Goal: Task Accomplishment & Management: Complete application form

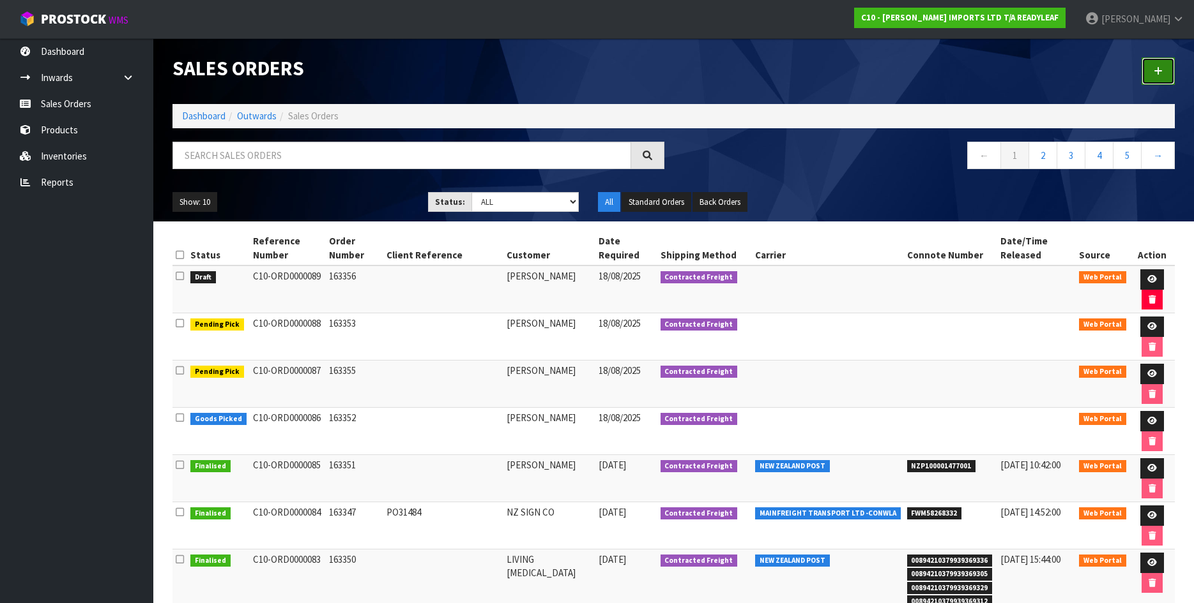
click at [1156, 70] on icon at bounding box center [1157, 71] width 9 height 10
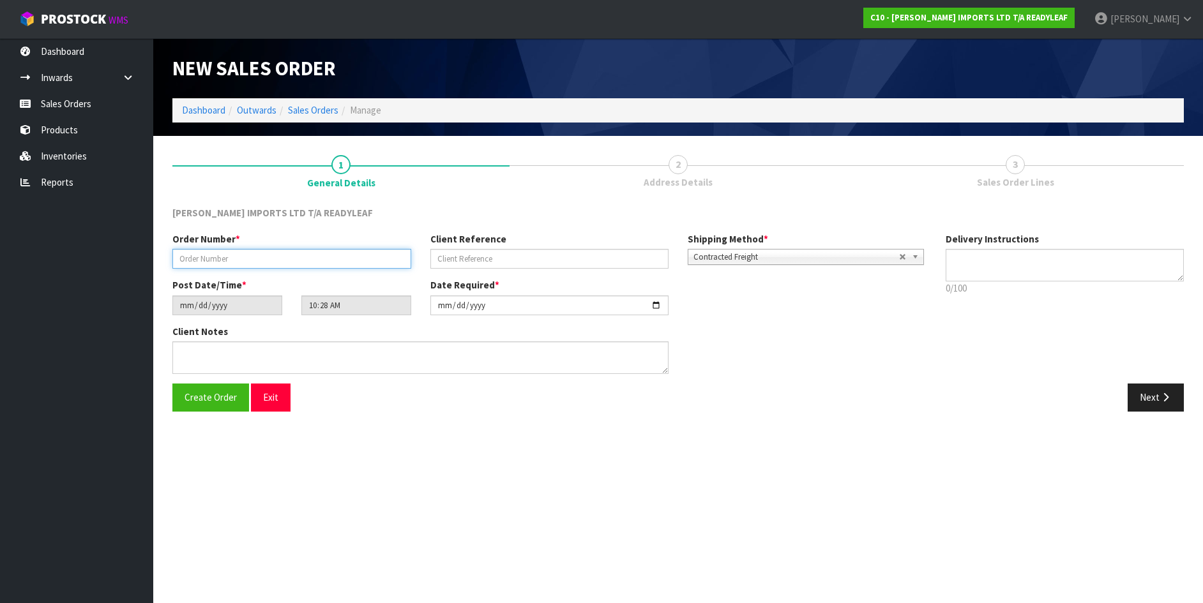
click at [188, 257] on input "text" at bounding box center [291, 259] width 239 height 20
type input "165377"
click at [216, 397] on span "Create Order" at bounding box center [211, 397] width 52 height 12
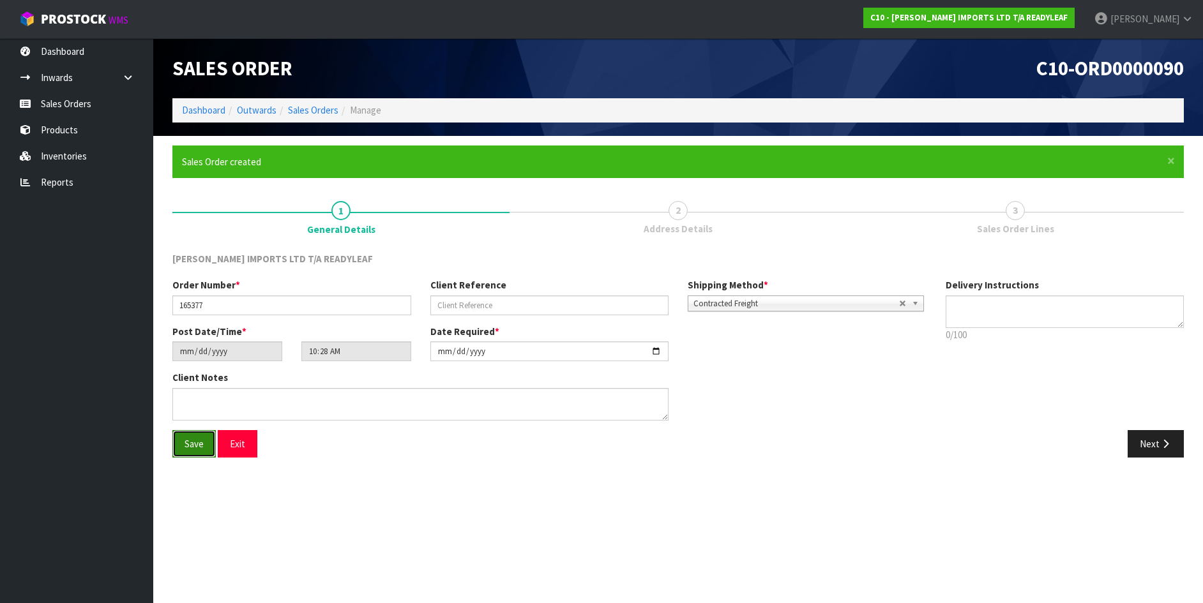
click at [195, 443] on span "Save" at bounding box center [194, 444] width 19 height 12
drag, startPoint x: 1105, startPoint y: 436, endPoint x: 1185, endPoint y: 438, distance: 80.5
click at [1174, 437] on div "Next" at bounding box center [935, 443] width 515 height 27
click at [1158, 443] on button "Next" at bounding box center [1156, 443] width 56 height 27
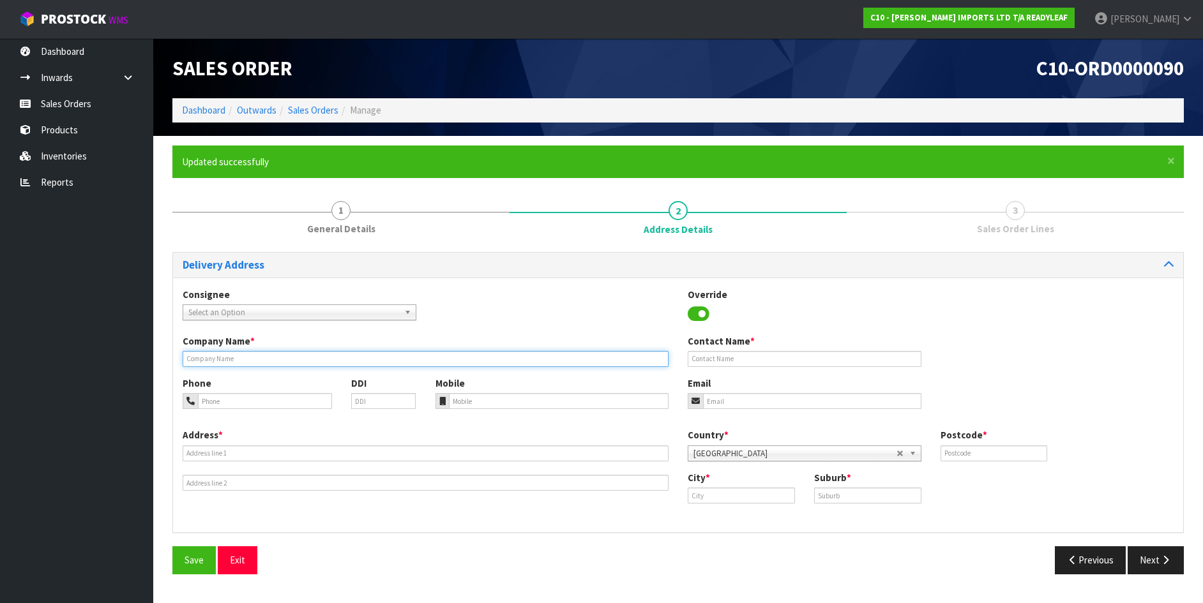
click at [199, 354] on input "text" at bounding box center [426, 359] width 486 height 16
type input "[PERSON_NAME] JOG"
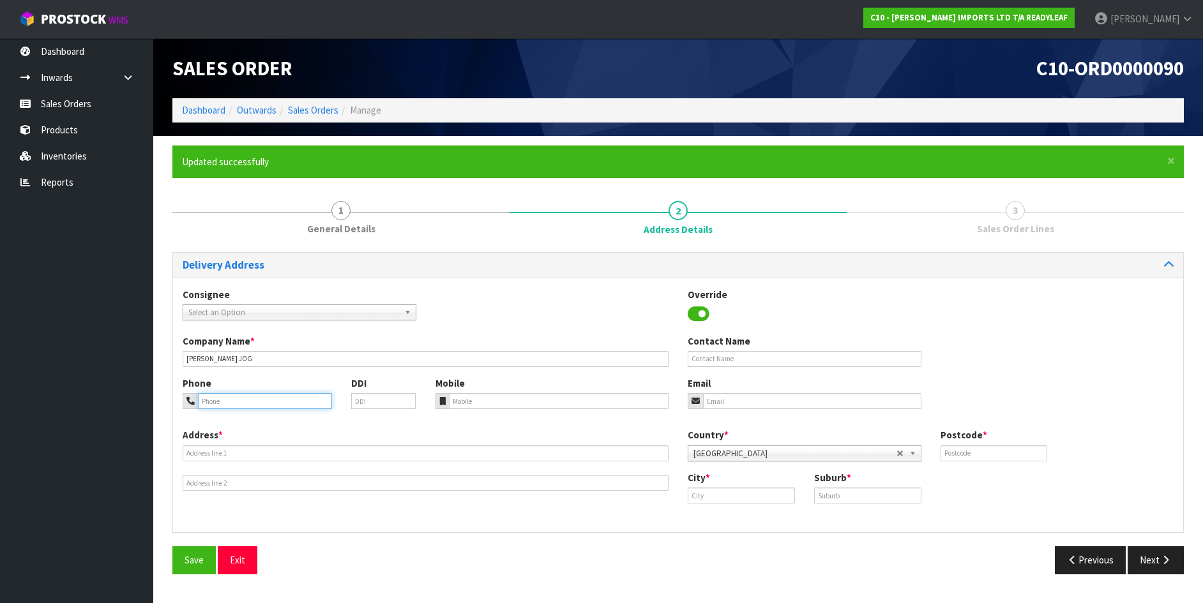
click at [213, 397] on input "tel" at bounding box center [265, 401] width 134 height 16
click at [464, 397] on input "tel" at bounding box center [559, 401] width 220 height 16
type input "021 032 6290"
click at [692, 356] on input "text" at bounding box center [805, 359] width 234 height 16
type input "[PERSON_NAME] JOG"
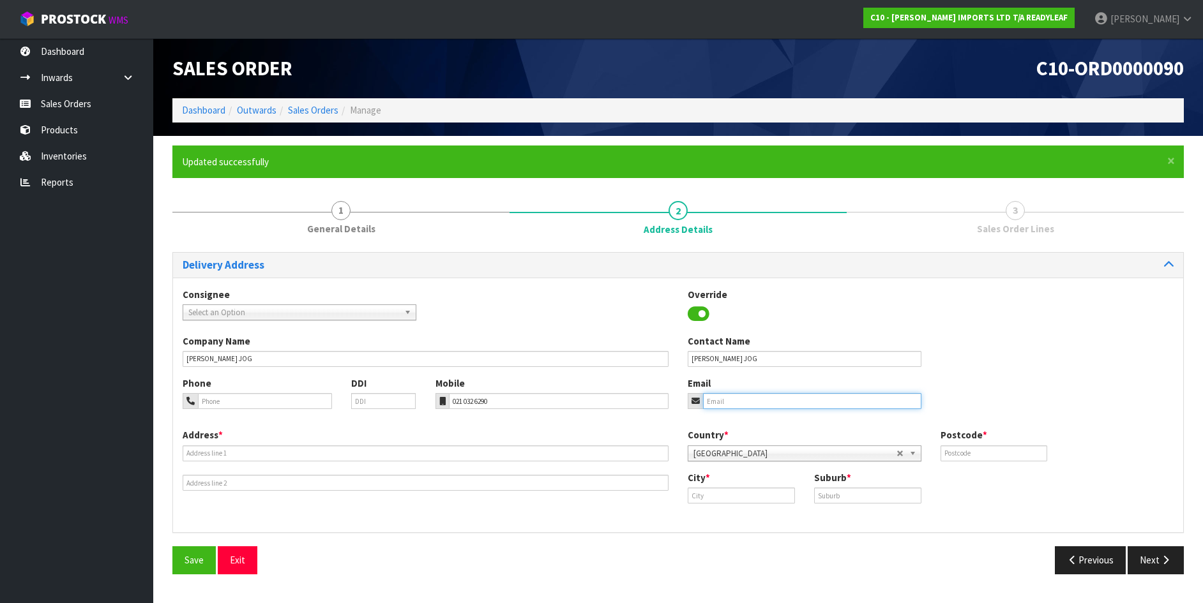
click at [709, 398] on input "email" at bounding box center [812, 401] width 218 height 16
type input "[EMAIL_ADDRESS][DOMAIN_NAME]"
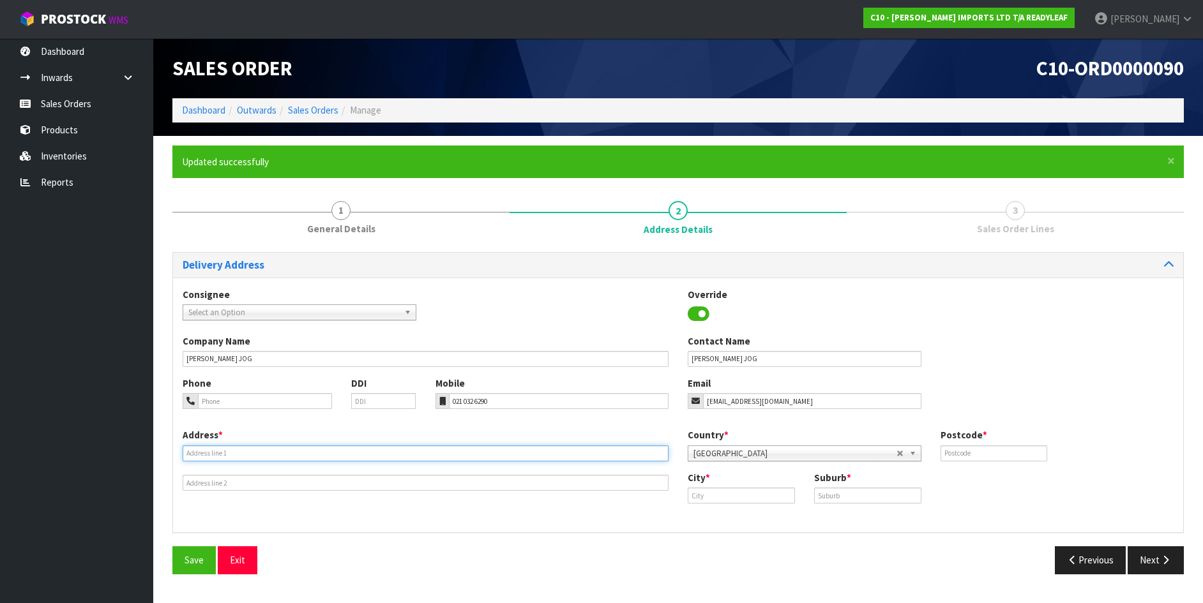
drag, startPoint x: 192, startPoint y: 455, endPoint x: 57, endPoint y: 526, distance: 152.0
click at [181, 459] on div "Address *" at bounding box center [425, 459] width 505 height 63
type input "[STREET_ADDRESS][PERSON_NAME]"
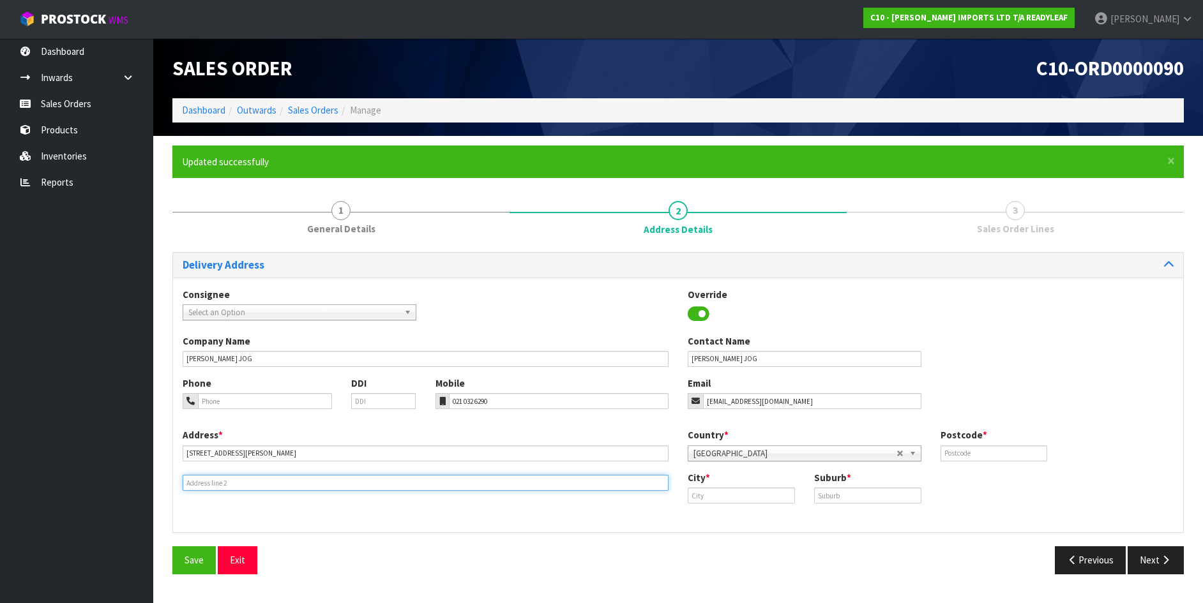
click at [192, 480] on input "text" at bounding box center [426, 483] width 486 height 16
type input "KARORI"
click at [692, 492] on input "text" at bounding box center [741, 496] width 107 height 16
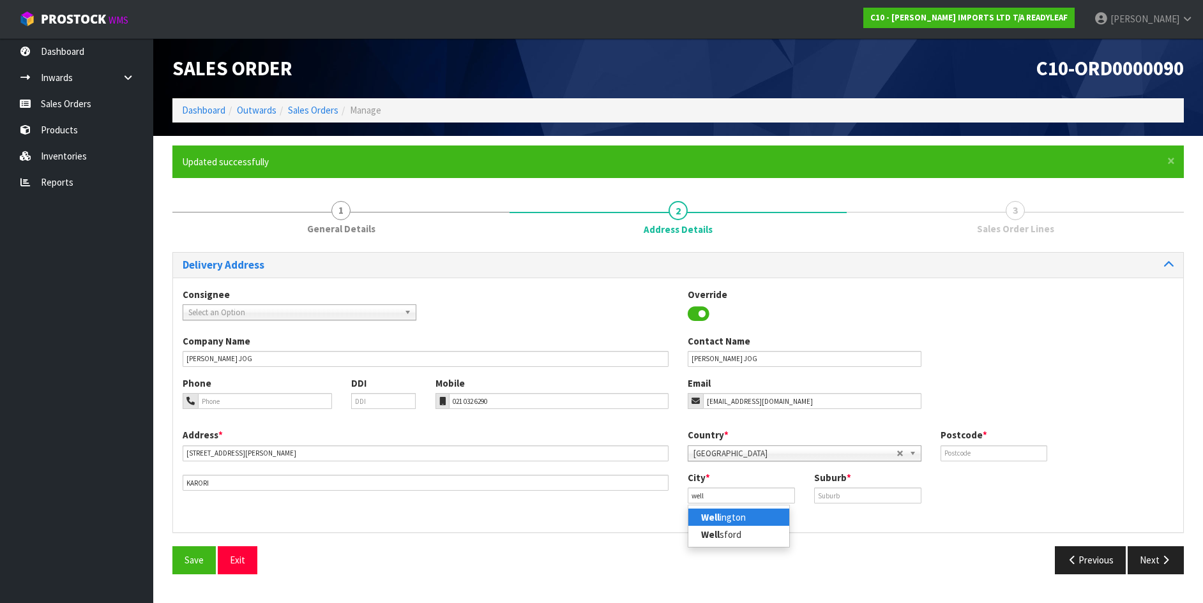
click at [743, 515] on link "Well [PERSON_NAME]" at bounding box center [738, 517] width 101 height 17
type input "[GEOGRAPHIC_DATA]"
click at [823, 496] on input "text" at bounding box center [867, 496] width 107 height 16
type input "KARORI"
click at [947, 452] on input "text" at bounding box center [994, 454] width 107 height 16
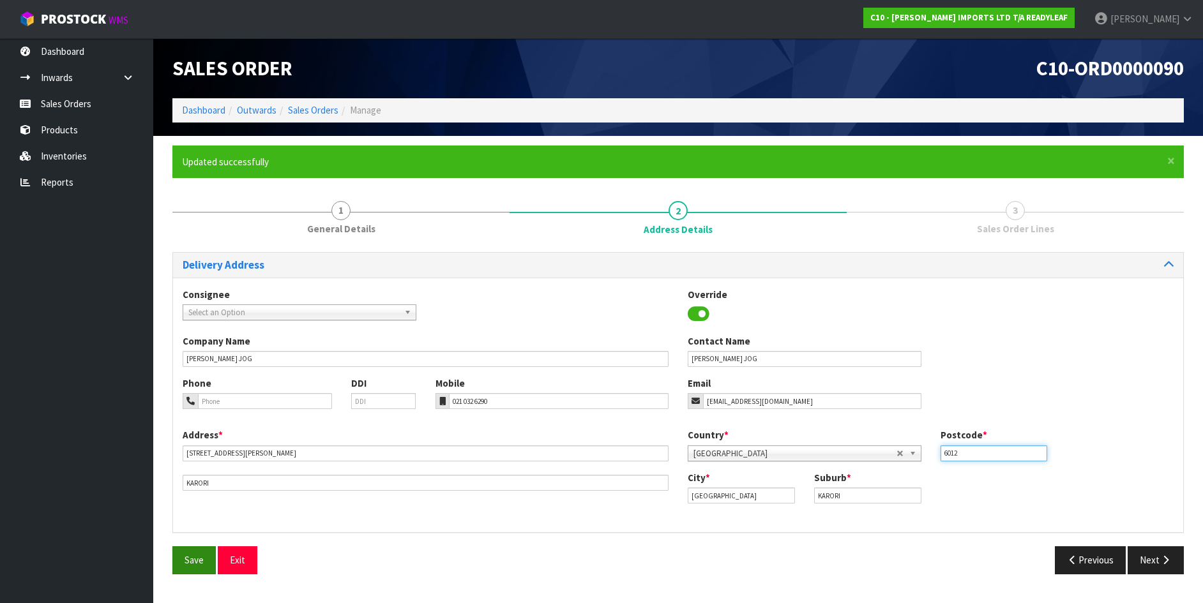
type input "6012"
click at [193, 557] on span "Save" at bounding box center [194, 560] width 19 height 12
click at [195, 559] on span "Save" at bounding box center [194, 560] width 19 height 12
click at [1148, 558] on button "Next" at bounding box center [1156, 560] width 56 height 27
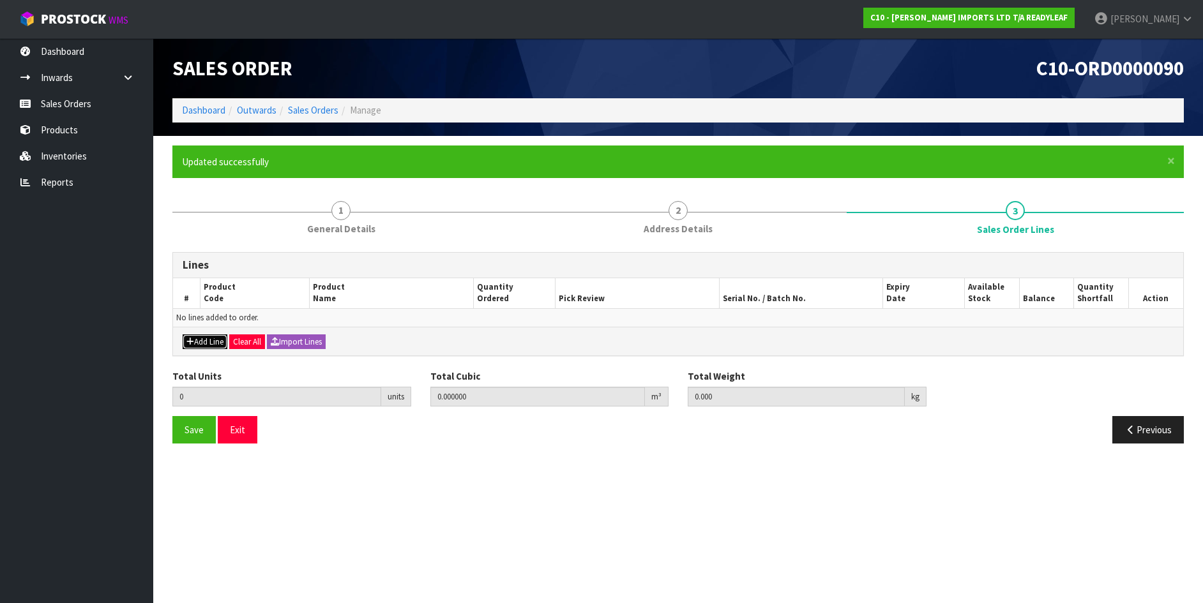
click at [206, 337] on button "Add Line" at bounding box center [205, 342] width 45 height 15
type input "0"
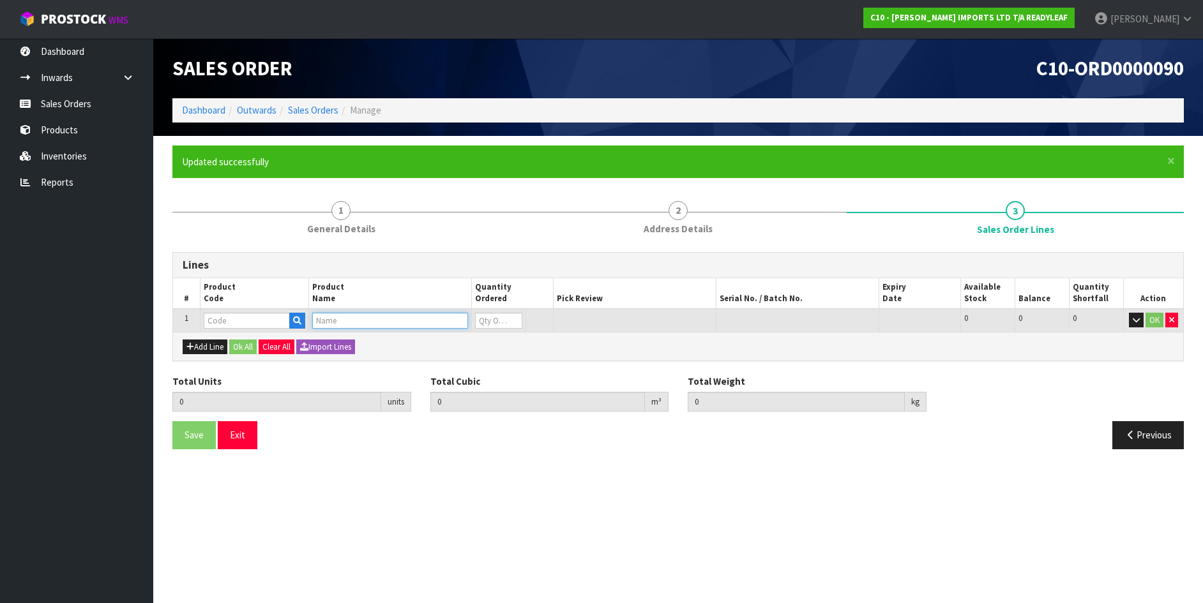
click at [316, 316] on input "text" at bounding box center [390, 321] width 156 height 16
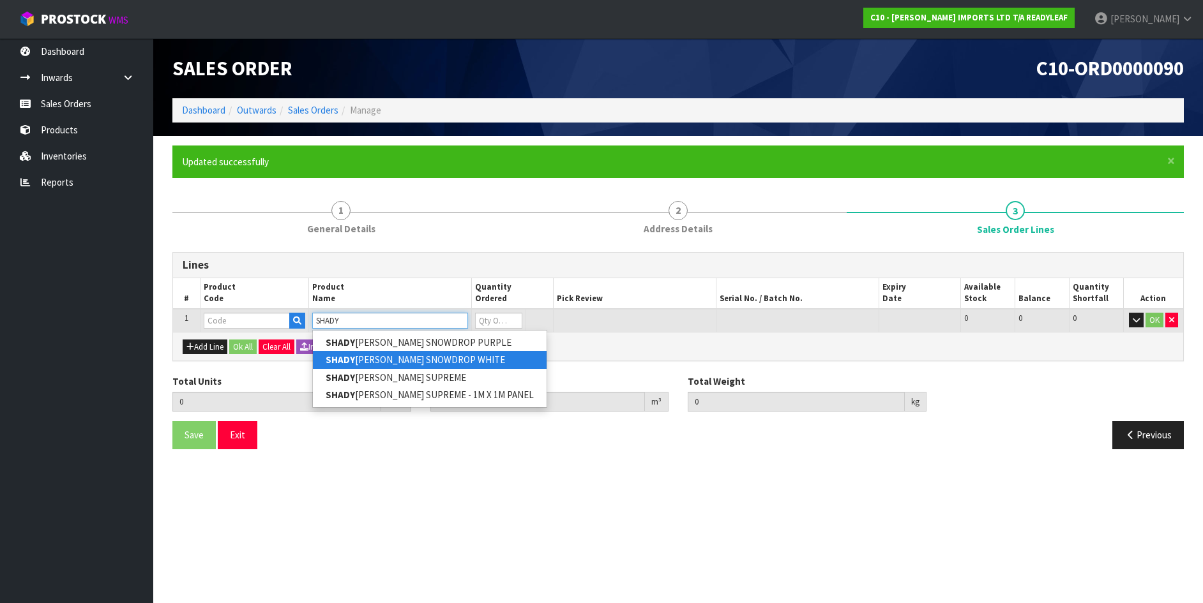
type input "SHADY"
click at [341, 360] on strong "SHADY" at bounding box center [340, 360] width 29 height 12
type input "SHADY [PERSON_NAME] SNOWDROP WHITE"
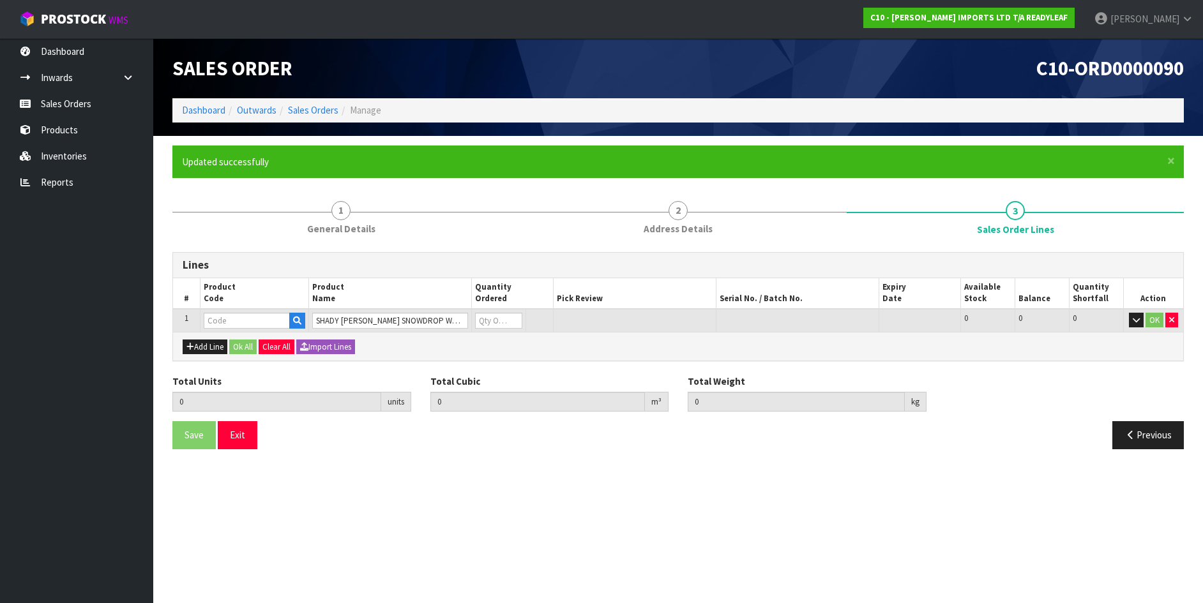
type input "0.000000"
type input "0.000"
type input "RLGW 611"
type input "0"
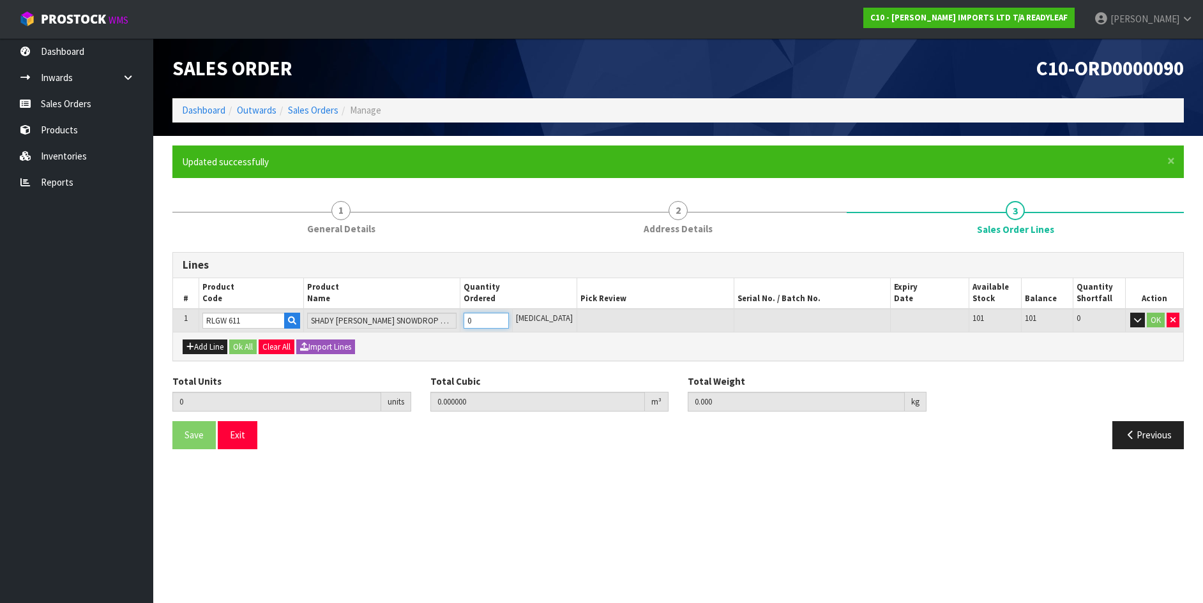
drag, startPoint x: 479, startPoint y: 321, endPoint x: 450, endPoint y: 326, distance: 29.3
click at [480, 322] on input "0" at bounding box center [486, 321] width 45 height 16
type input "10"
type input "0.46305"
type input "52"
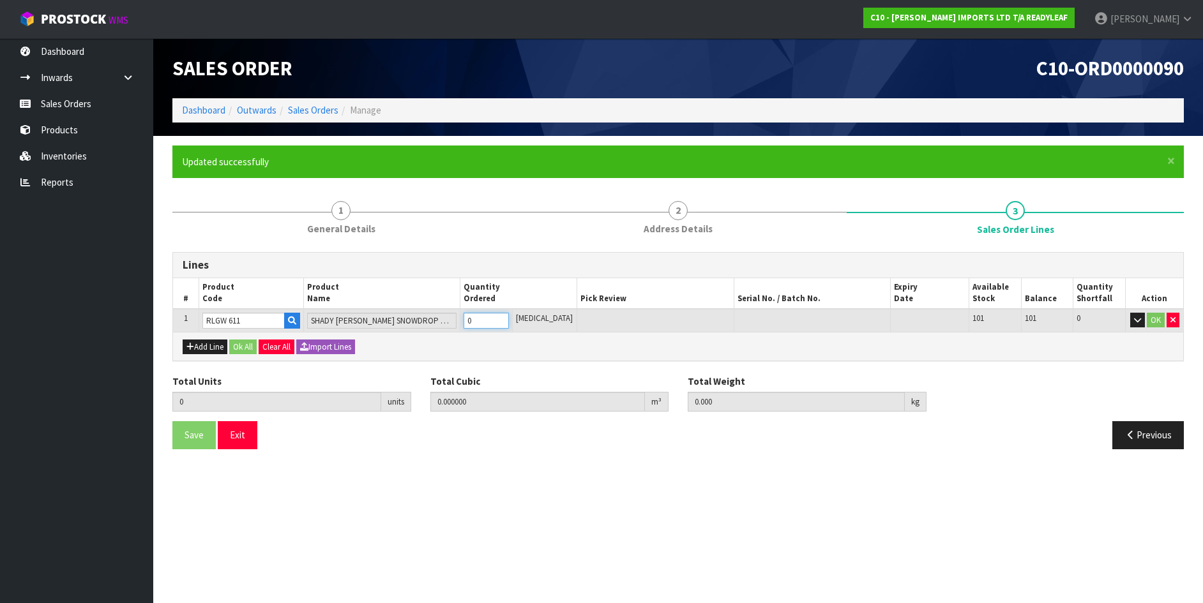
type input "10"
type input "1"
type input "0.044558"
type input "5"
type input "1"
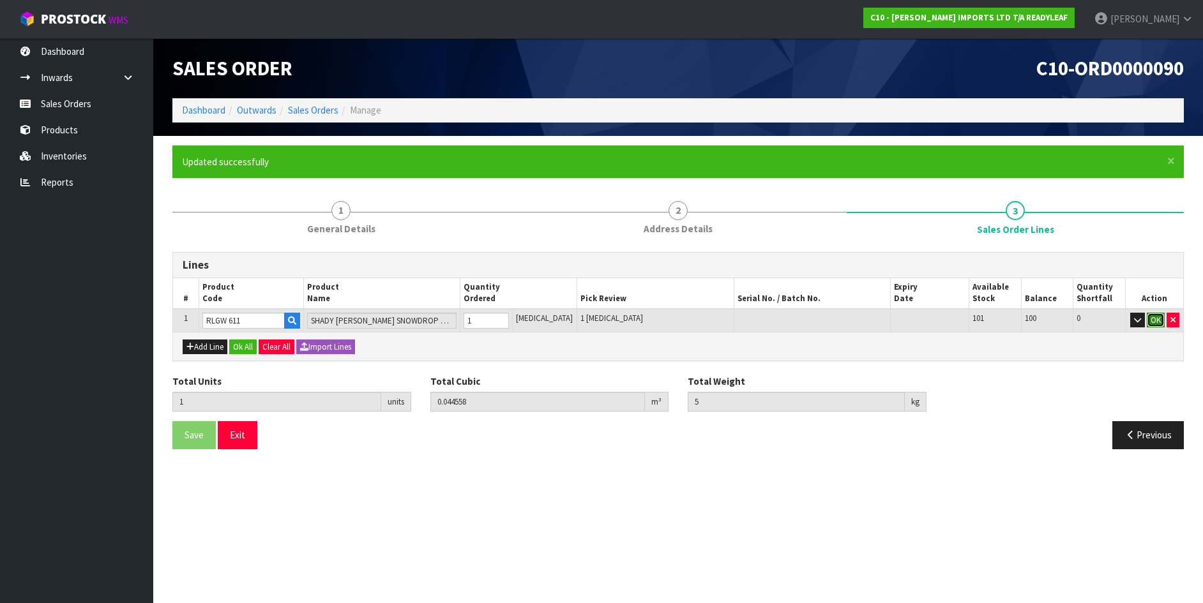
click at [1153, 314] on button "OK" at bounding box center [1156, 320] width 18 height 15
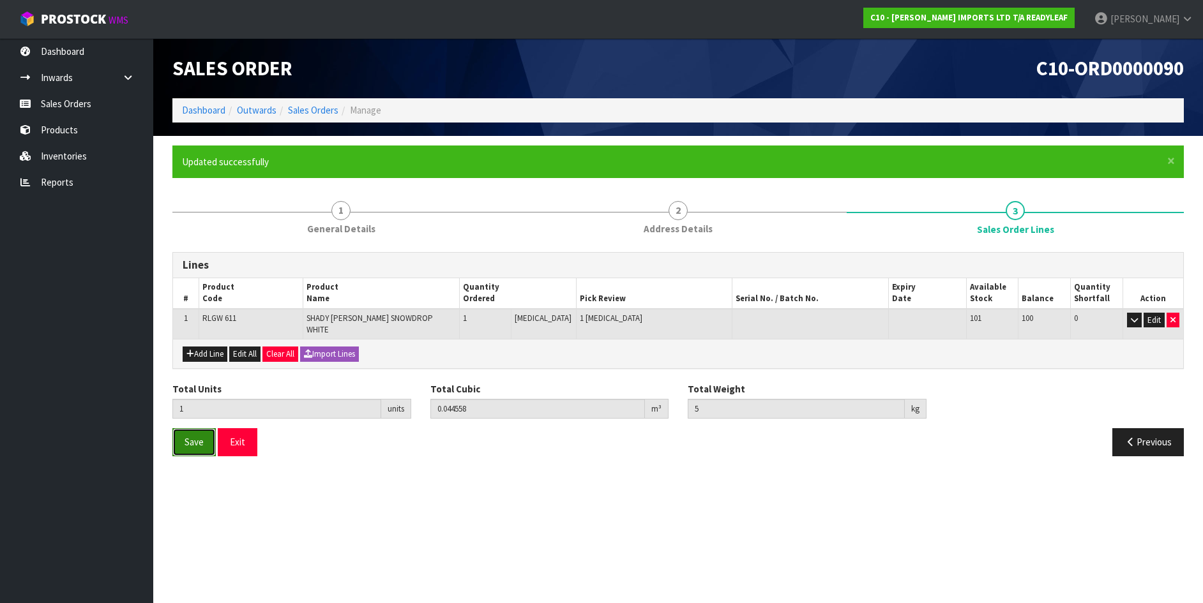
click at [190, 436] on span "Save" at bounding box center [194, 442] width 19 height 12
click at [879, 167] on ul "Updated successfully" at bounding box center [672, 161] width 980 height 13
click at [282, 530] on section "Edit Sales Order C10-ORD0000090 Dashboard Outwards Sales Orders Manage Sales Or…" at bounding box center [601, 301] width 1203 height 603
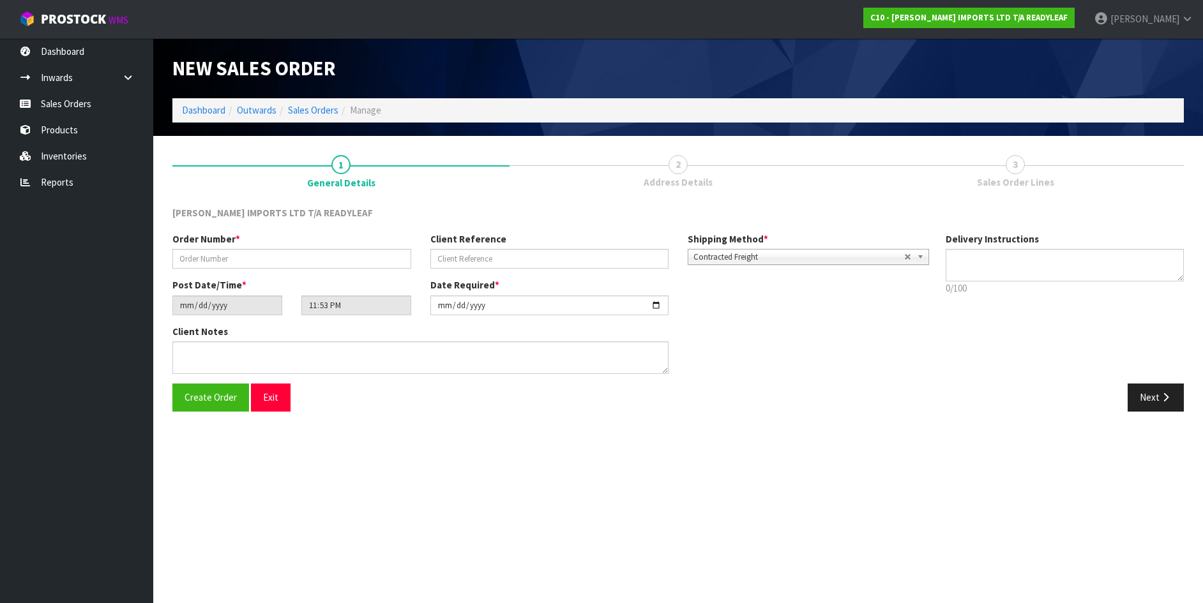
click at [506, 504] on section "New Sales Order Dashboard Outwards Sales Orders Manage New Sales Order Dashboar…" at bounding box center [601, 301] width 1203 height 603
click at [77, 98] on link "Sales Orders" at bounding box center [76, 104] width 153 height 26
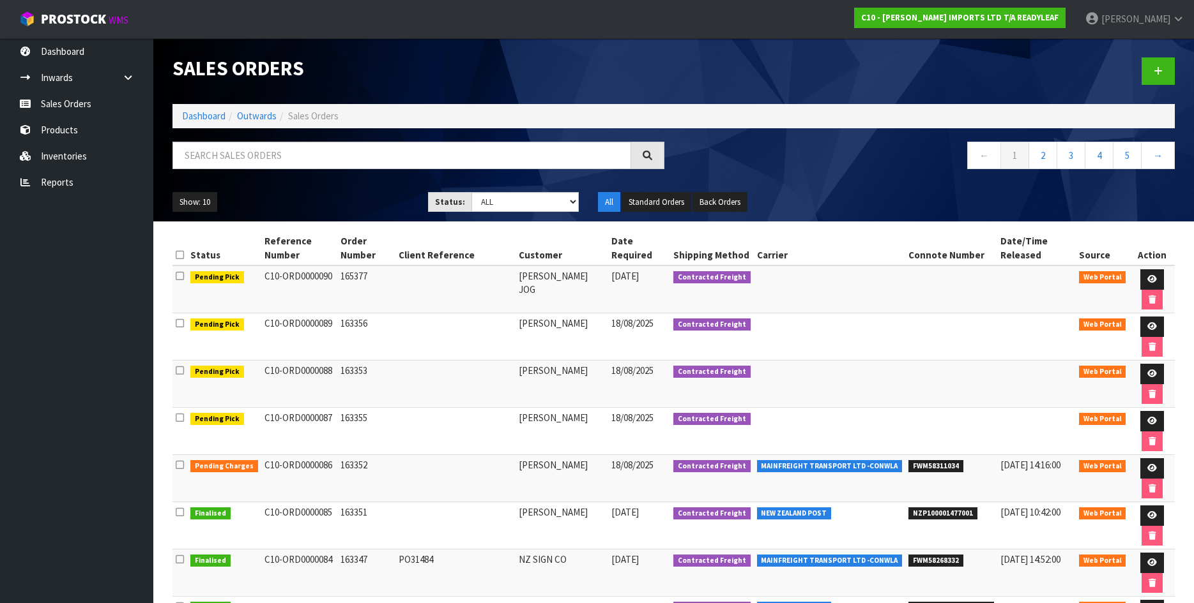
drag, startPoint x: 444, startPoint y: 307, endPoint x: 6, endPoint y: 463, distance: 464.3
click at [6, 463] on body "Toggle navigation ProStock WMS C10 - CANNON IMPORTS LTD T/A READYLEAF CANNON Lo…" at bounding box center [597, 301] width 1194 height 603
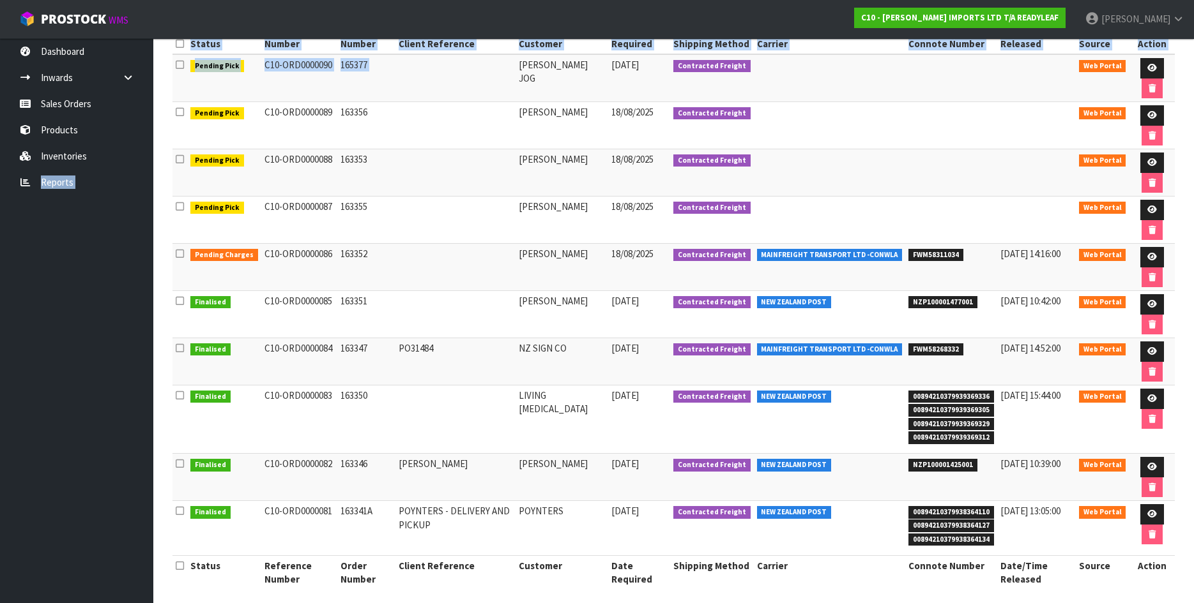
scroll to position [221, 0]
